Goal: Transaction & Acquisition: Purchase product/service

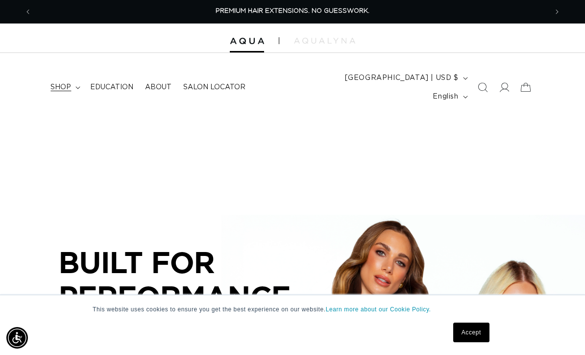
click at [63, 83] on span "shop" at bounding box center [60, 87] width 21 height 9
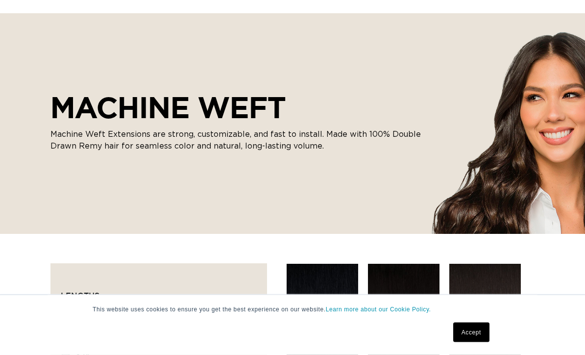
scroll to position [102, 0]
click at [469, 342] on link "Accept" at bounding box center [471, 332] width 36 height 20
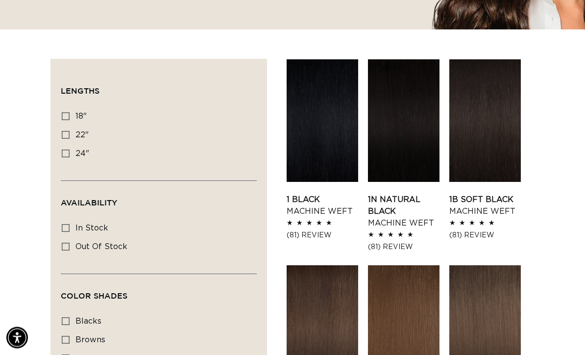
scroll to position [308, 0]
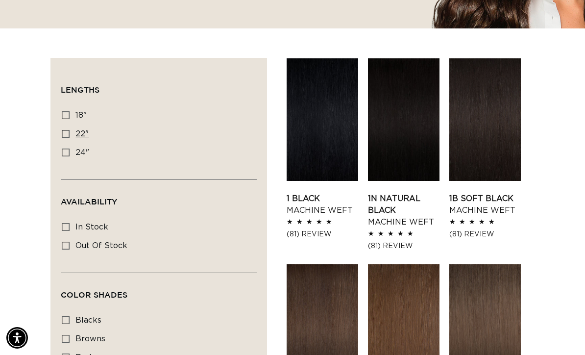
drag, startPoint x: 63, startPoint y: 135, endPoint x: 63, endPoint y: 124, distance: 10.3
click at [63, 148] on icon at bounding box center [66, 152] width 8 height 8
click at [63, 148] on input "24" 24" (27 products)" at bounding box center [66, 152] width 8 height 8
checkbox input "true"
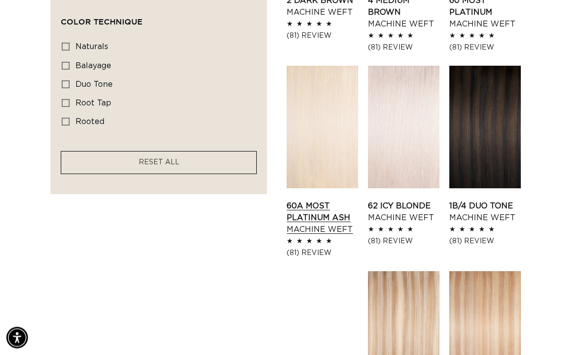
scroll to position [711, 0]
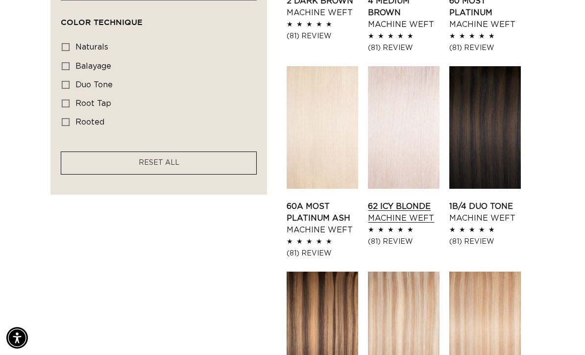
click at [402, 200] on link "62 Icy Blonde Machine Weft" at bounding box center [404, 212] width 72 height 24
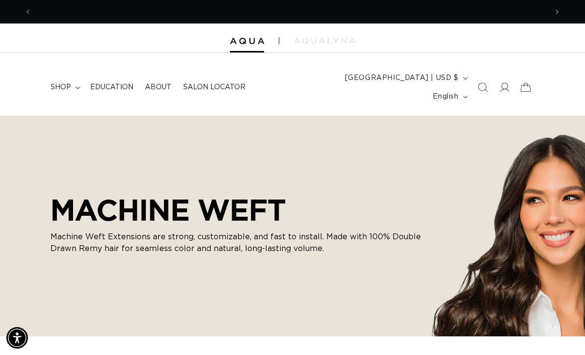
scroll to position [0, 515]
click at [477, 89] on span "Search" at bounding box center [483, 87] width 22 height 22
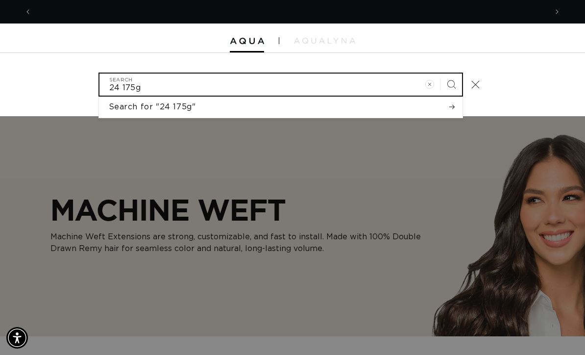
scroll to position [0, 0]
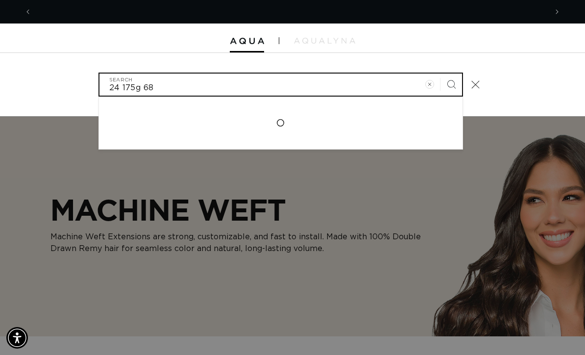
type input "24 175g 685"
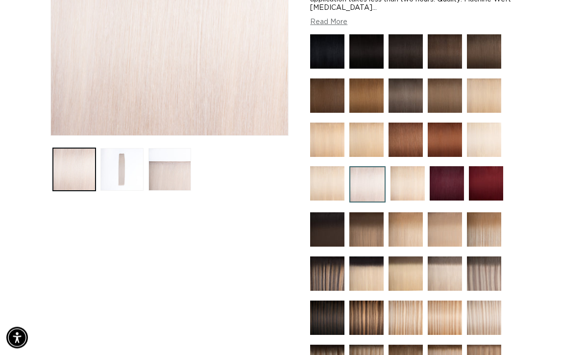
scroll to position [214, 0]
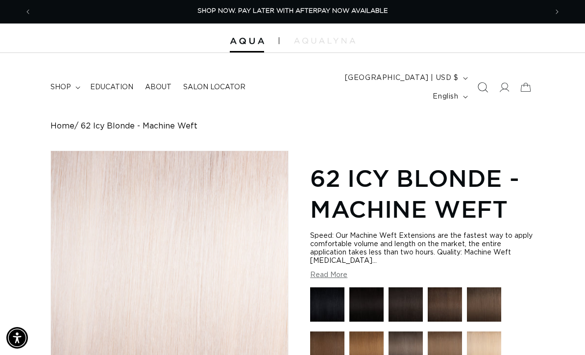
click at [482, 83] on icon "Search" at bounding box center [482, 87] width 10 height 10
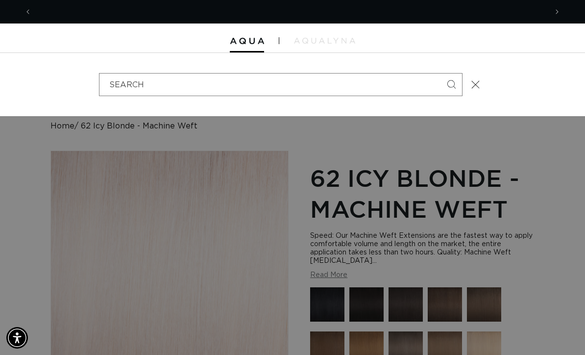
click at [517, 72] on div "Search" at bounding box center [292, 84] width 585 height 63
